Goal: Transaction & Acquisition: Download file/media

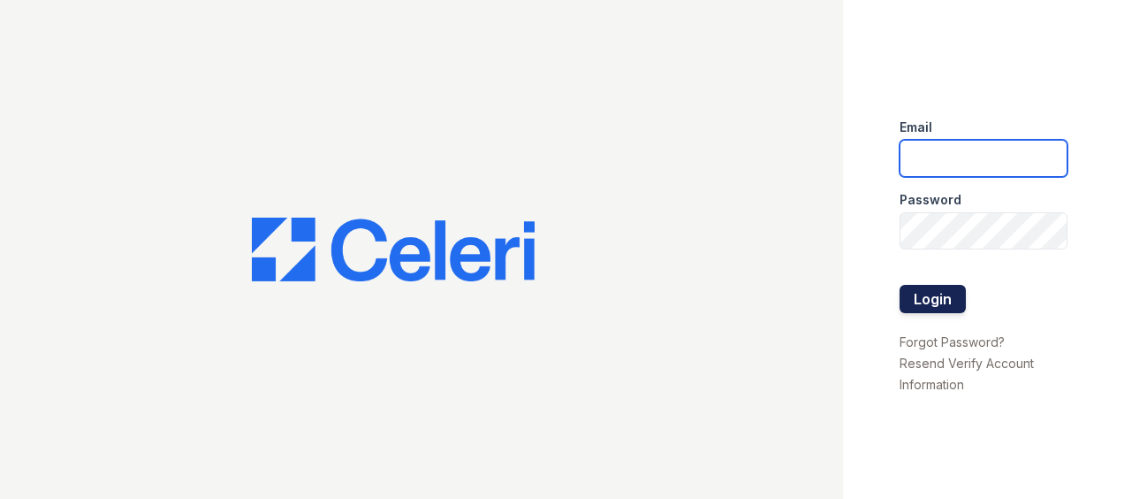
type input "arrivehollywood@trinity-pm.com"
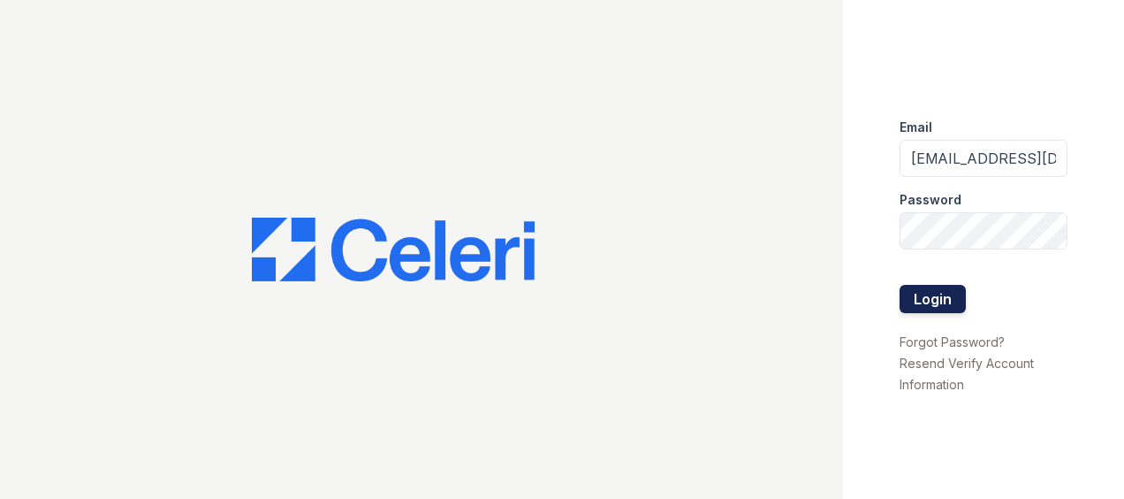
click at [938, 297] on button "Login" at bounding box center [933, 299] width 66 height 28
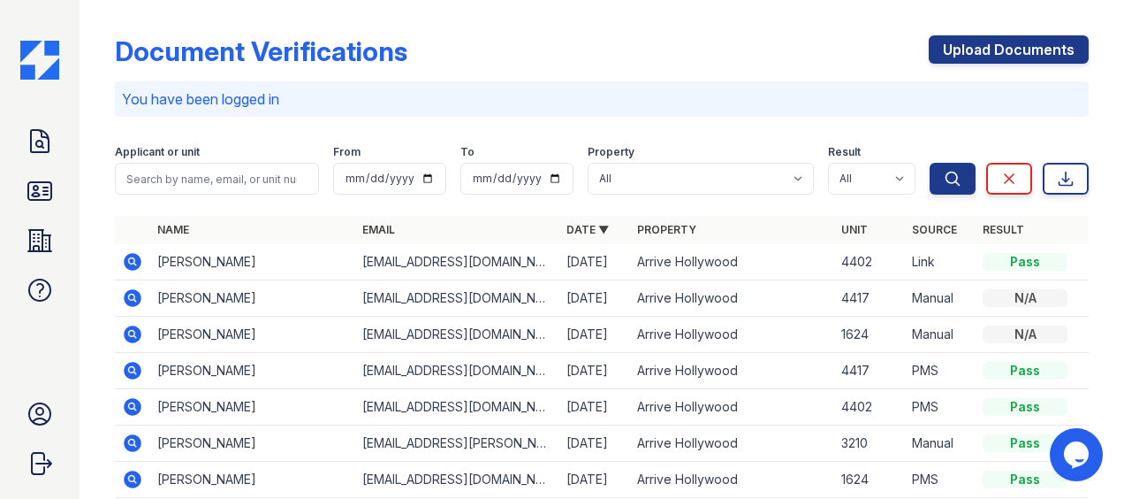
drag, startPoint x: 134, startPoint y: 336, endPoint x: 156, endPoint y: 345, distance: 23.8
click at [134, 335] on icon at bounding box center [132, 334] width 21 height 21
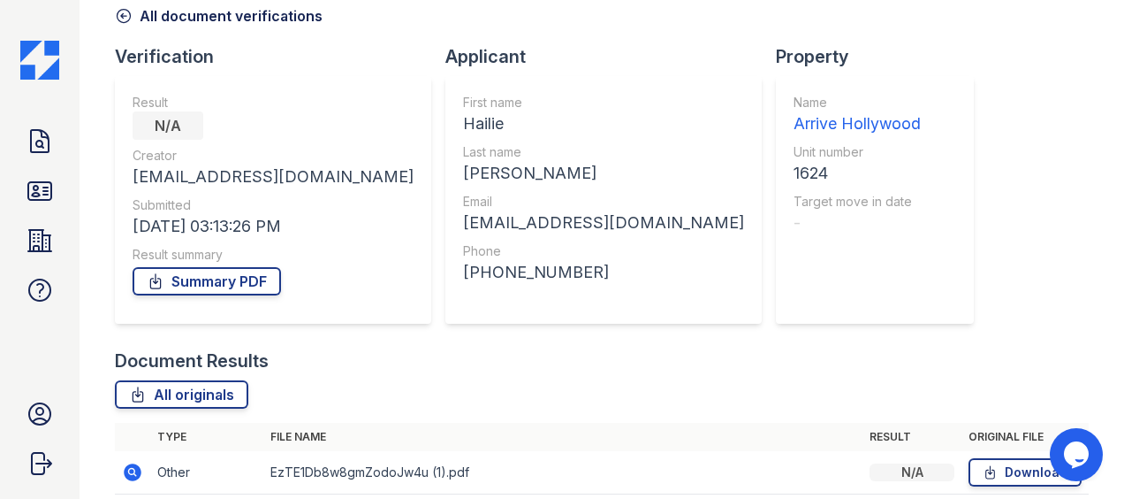
scroll to position [159, 0]
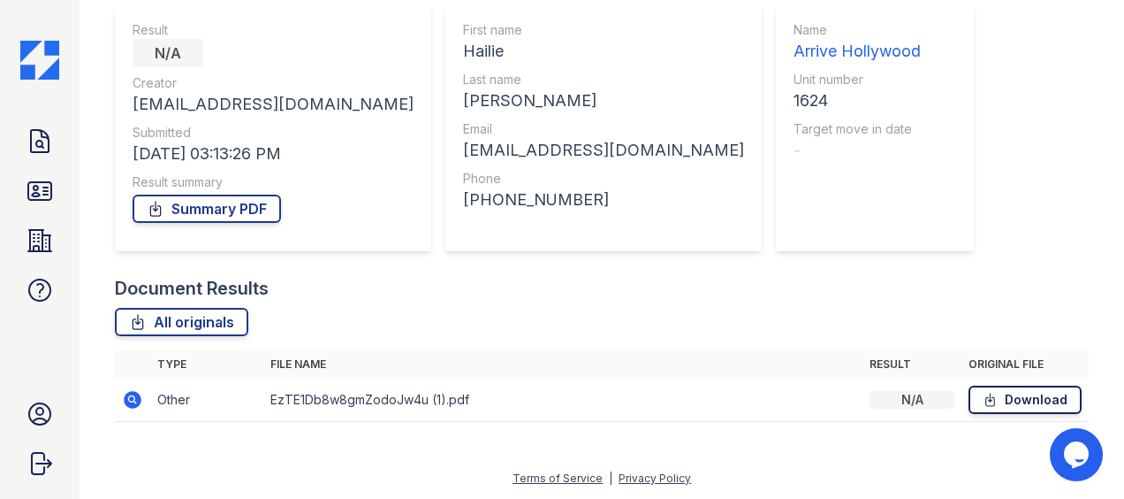
click at [986, 392] on icon at bounding box center [990, 400] width 15 height 18
click at [41, 137] on icon at bounding box center [40, 141] width 28 height 28
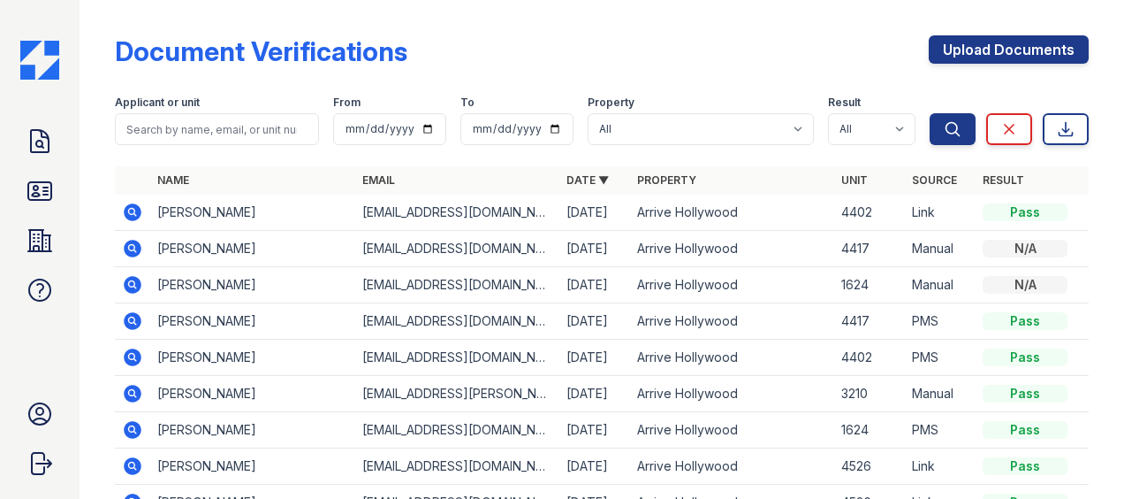
click at [140, 210] on icon at bounding box center [133, 212] width 18 height 18
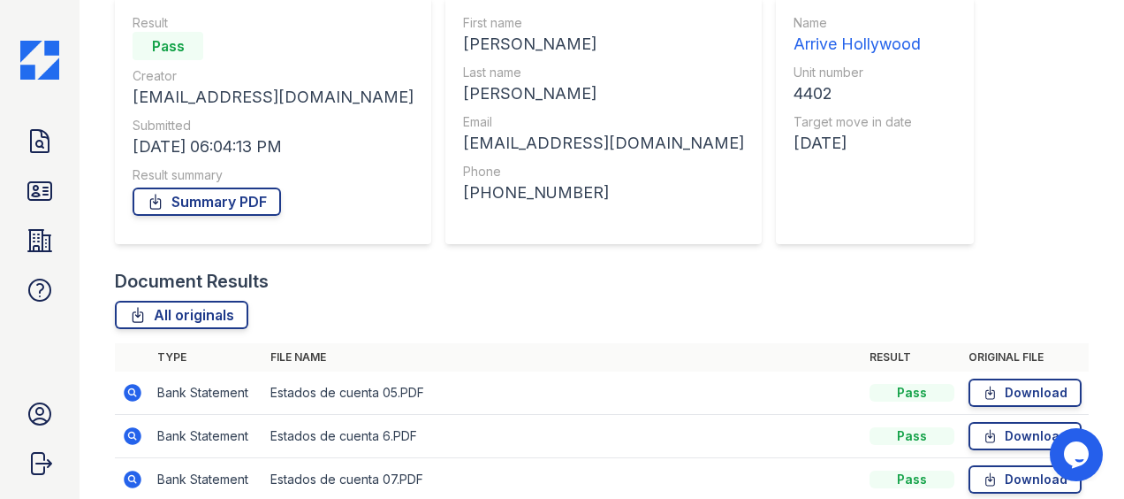
scroll to position [354, 0]
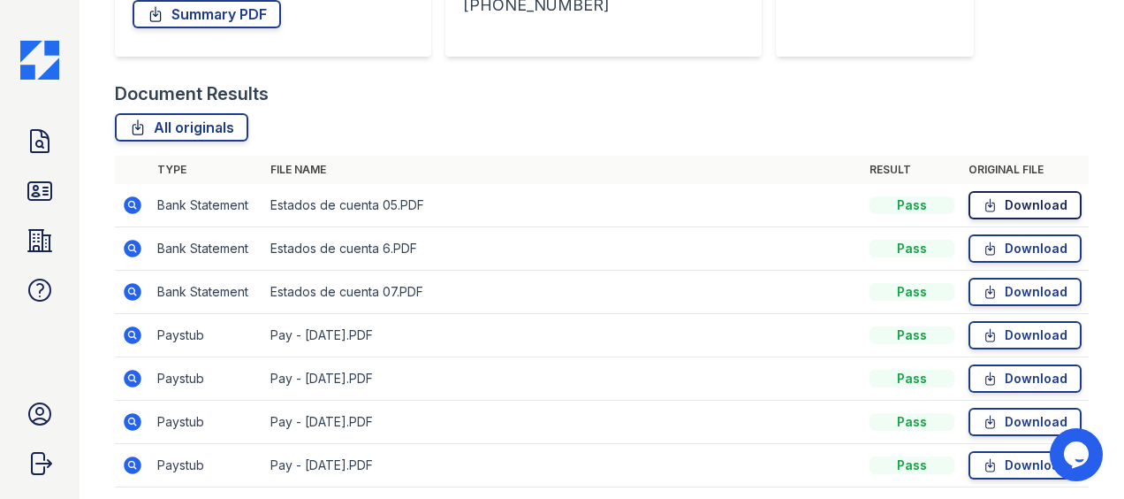
click at [1018, 203] on link "Download" at bounding box center [1025, 205] width 113 height 28
click at [44, 140] on icon at bounding box center [40, 141] width 28 height 28
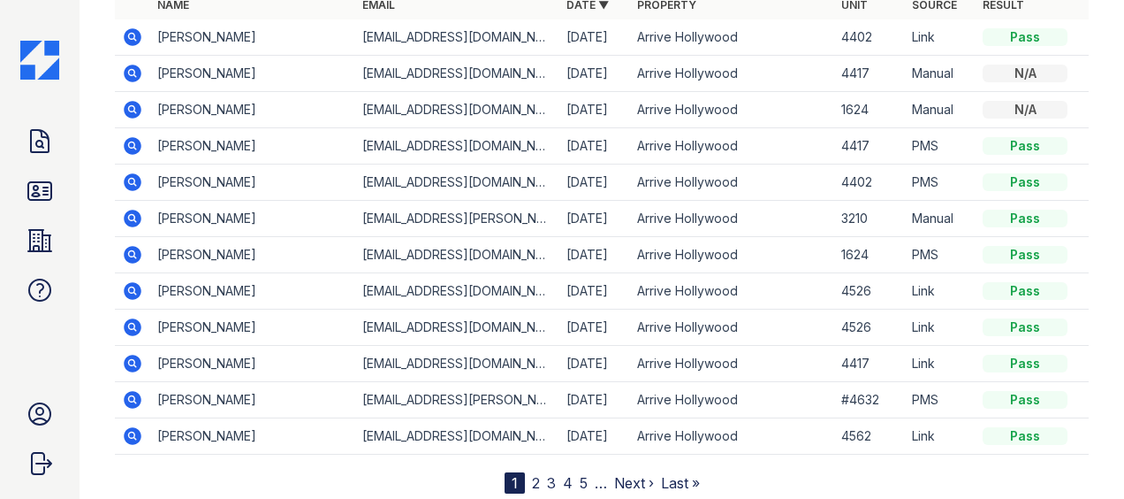
scroll to position [177, 0]
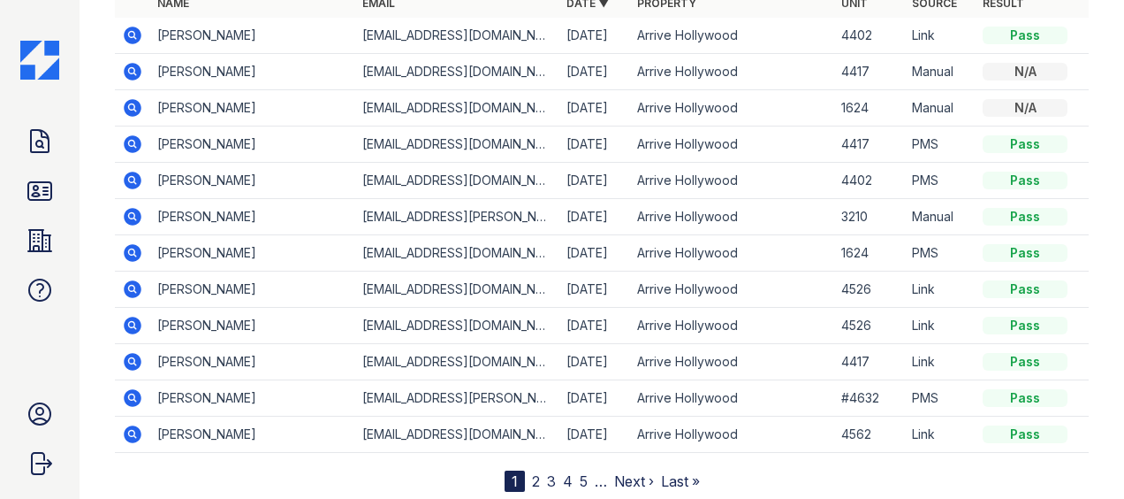
click at [136, 177] on icon at bounding box center [133, 180] width 18 height 18
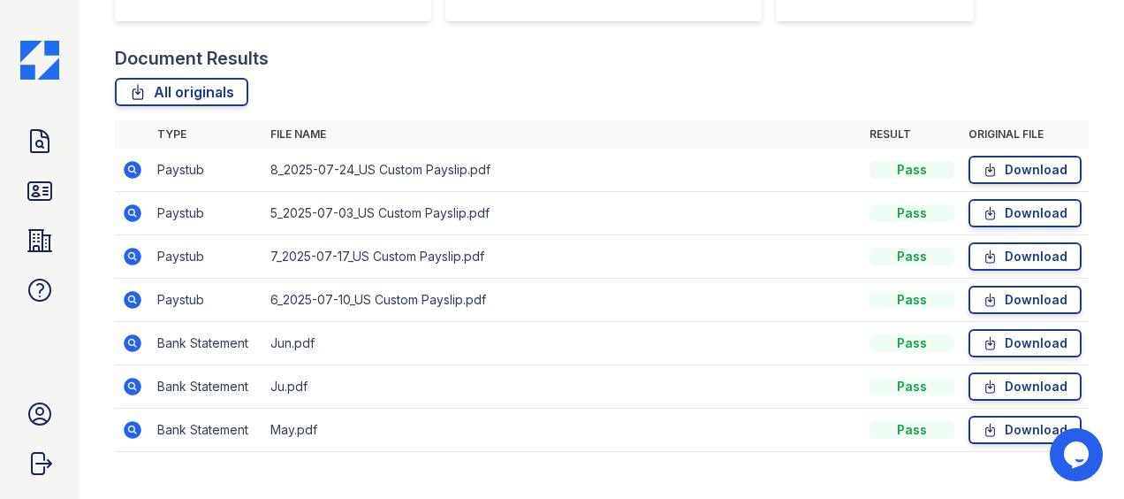
scroll to position [417, 0]
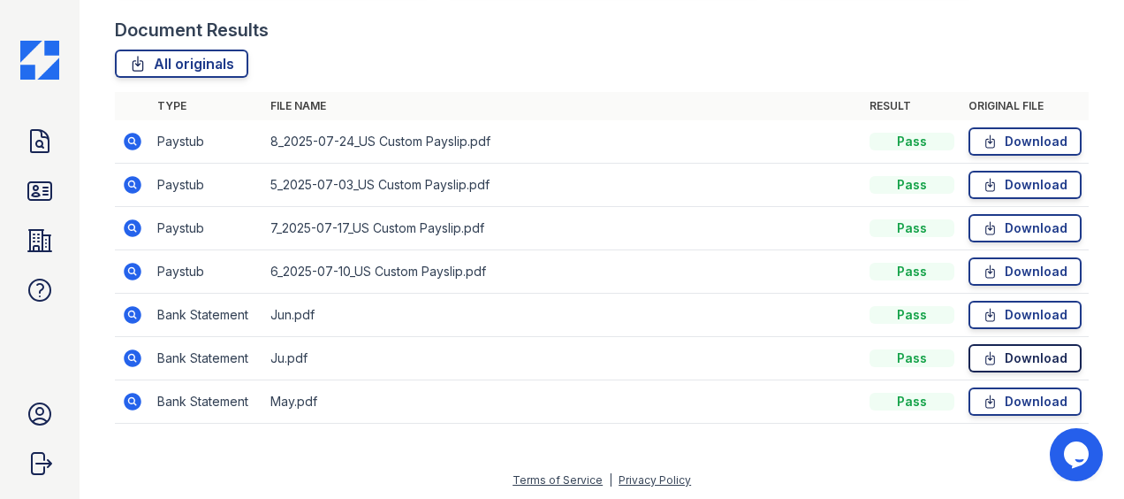
click at [997, 355] on link "Download" at bounding box center [1025, 358] width 113 height 28
click at [1013, 267] on link "Download" at bounding box center [1025, 271] width 113 height 28
